Goal: Transaction & Acquisition: Book appointment/travel/reservation

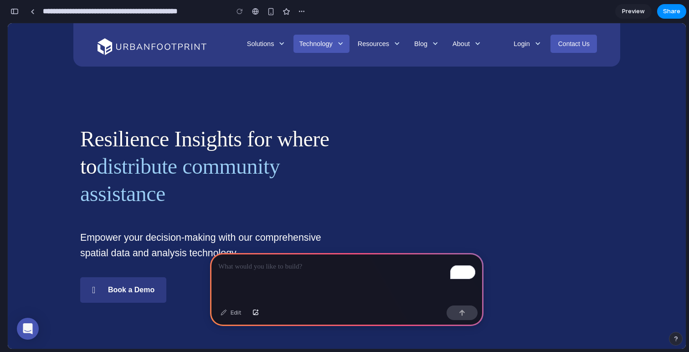
click at [300, 36] on link "Technology" at bounding box center [321, 44] width 56 height 18
click at [363, 44] on link "Resources" at bounding box center [379, 44] width 54 height 18
click at [431, 43] on span at bounding box center [434, 44] width 9 height 18
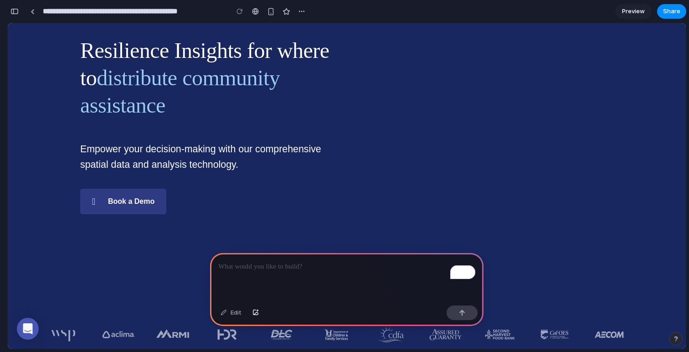
scroll to position [126, 0]
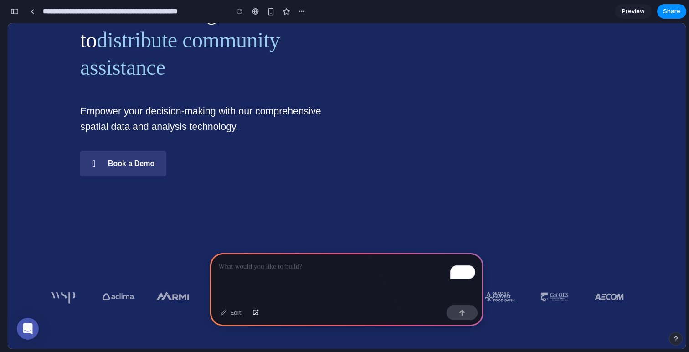
click at [137, 153] on link "Book a Demo" at bounding box center [123, 164] width 86 height 26
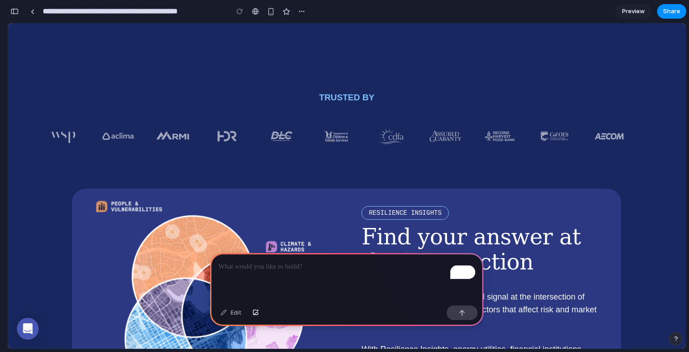
scroll to position [304, 0]
